Goal: Task Accomplishment & Management: Manage account settings

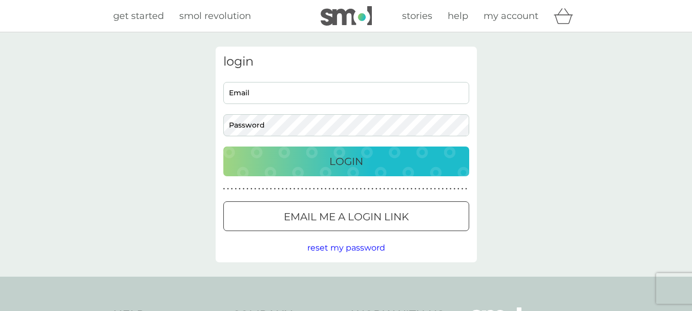
type input "nicole.youngs80@googlemail.com"
click at [330, 164] on p "Login" at bounding box center [346, 161] width 34 height 16
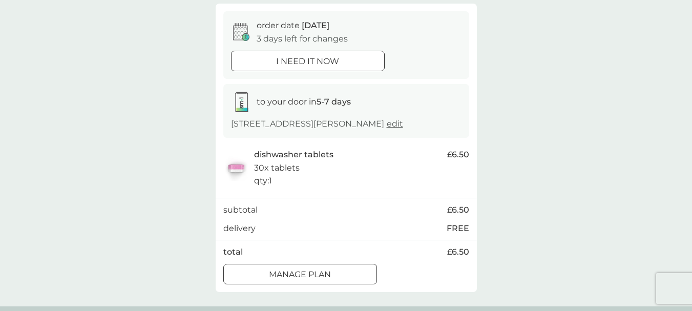
scroll to position [90, 0]
click at [312, 275] on div at bounding box center [312, 275] width 0 height 0
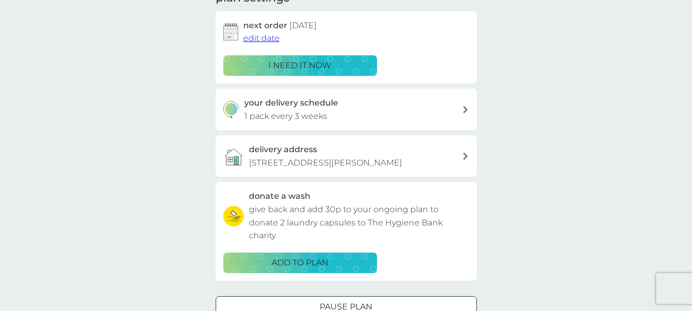
scroll to position [163, 0]
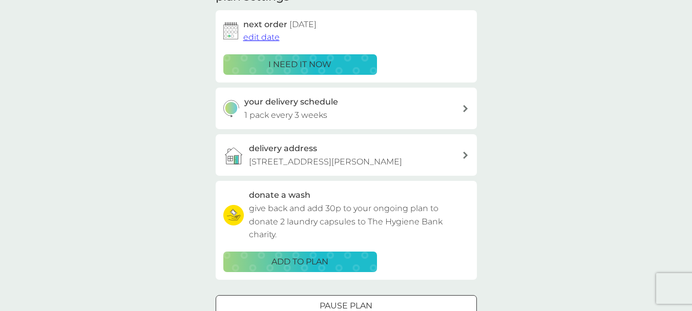
click at [461, 111] on div "your delivery schedule 1 pack every 3 weeks" at bounding box center [353, 108] width 218 height 26
select select "21"
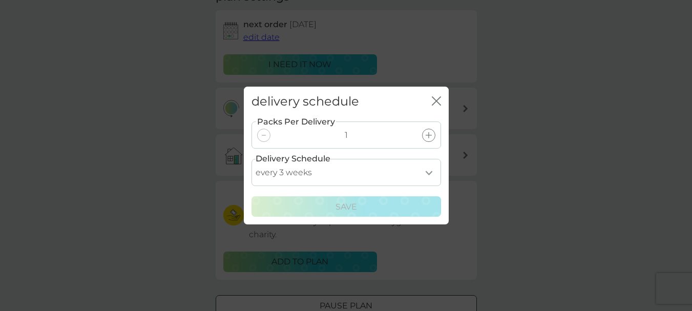
click at [436, 101] on icon "close" at bounding box center [438, 101] width 4 height 8
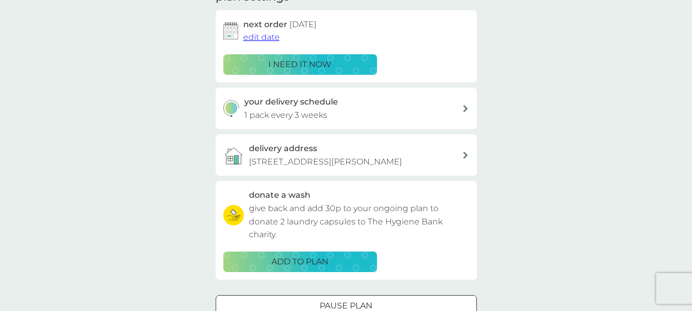
click at [251, 36] on span "edit date" at bounding box center [261, 37] width 36 height 10
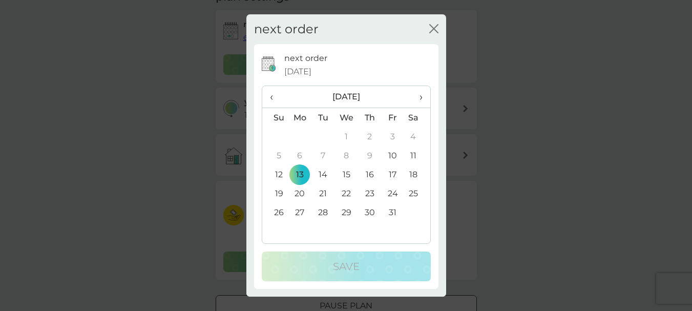
click at [297, 210] on td "27" at bounding box center [300, 212] width 24 height 19
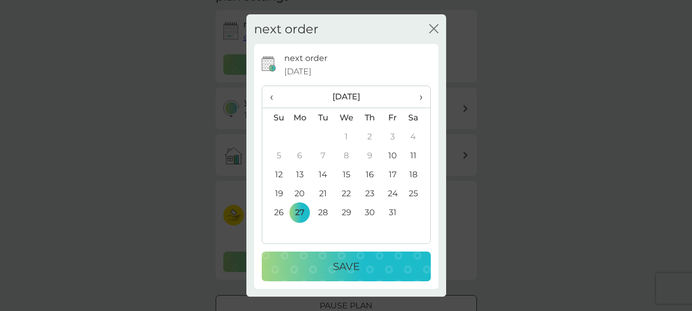
click at [348, 261] on p "Save" at bounding box center [346, 266] width 27 height 16
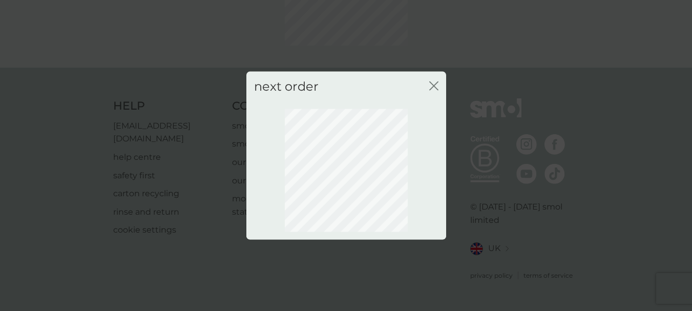
scroll to position [119, 0]
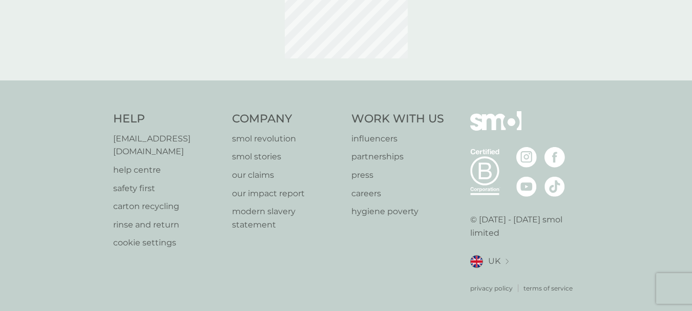
click at [432, 87] on div "good times close Your order will be processed on [DATE]" at bounding box center [346, 155] width 692 height 311
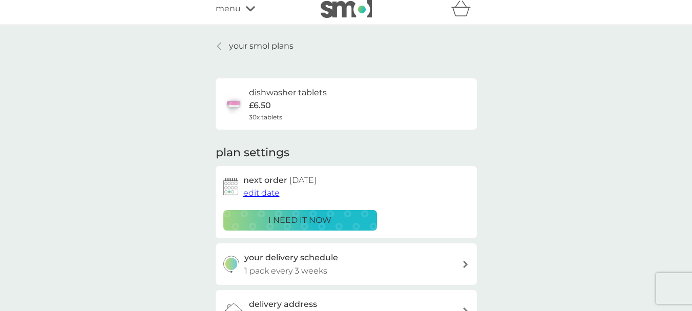
scroll to position [0, 0]
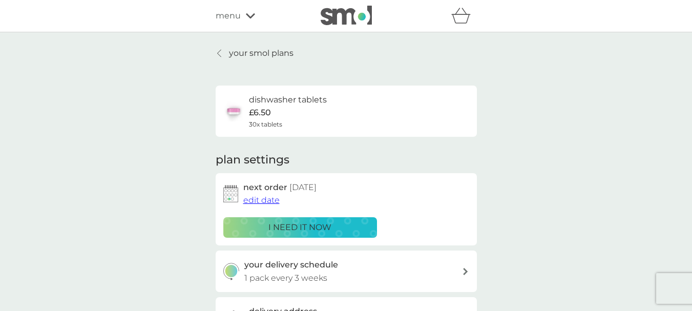
click at [257, 50] on p "your smol plans" at bounding box center [261, 53] width 65 height 13
